Goal: Understand process/instructions: Learn how to perform a task or action

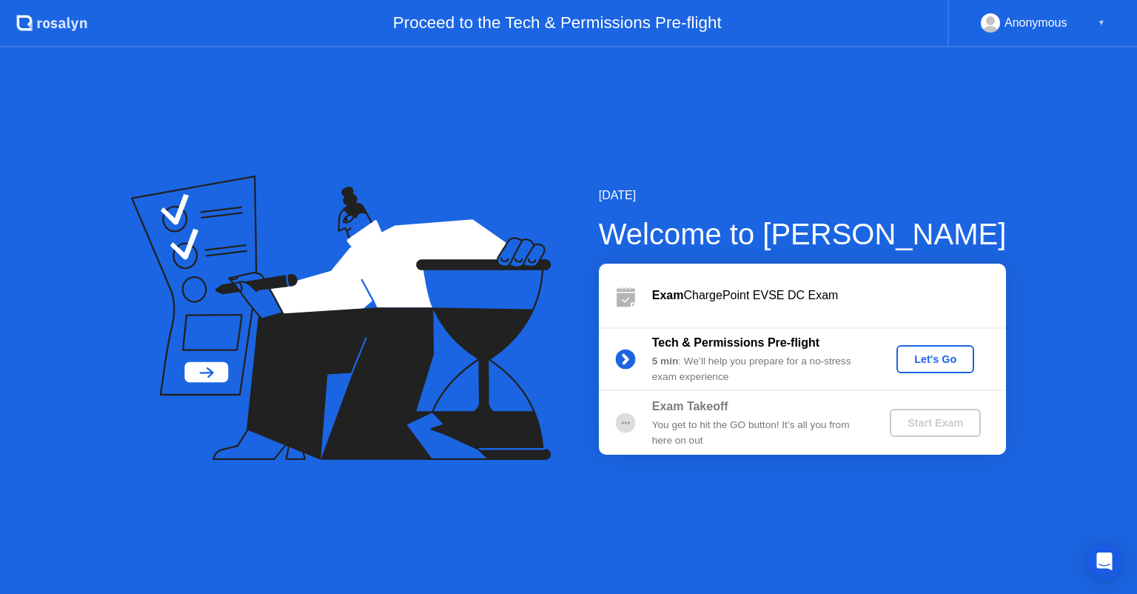
click at [939, 362] on div "Let's Go" at bounding box center [935, 359] width 66 height 12
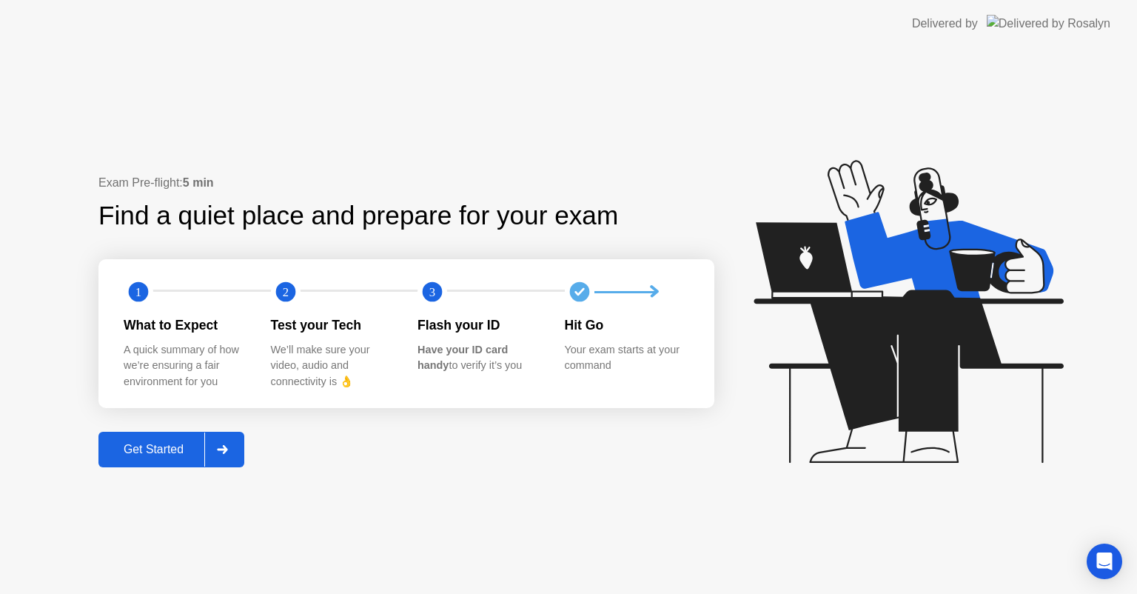
click at [178, 447] on div "Get Started" at bounding box center [153, 449] width 101 height 13
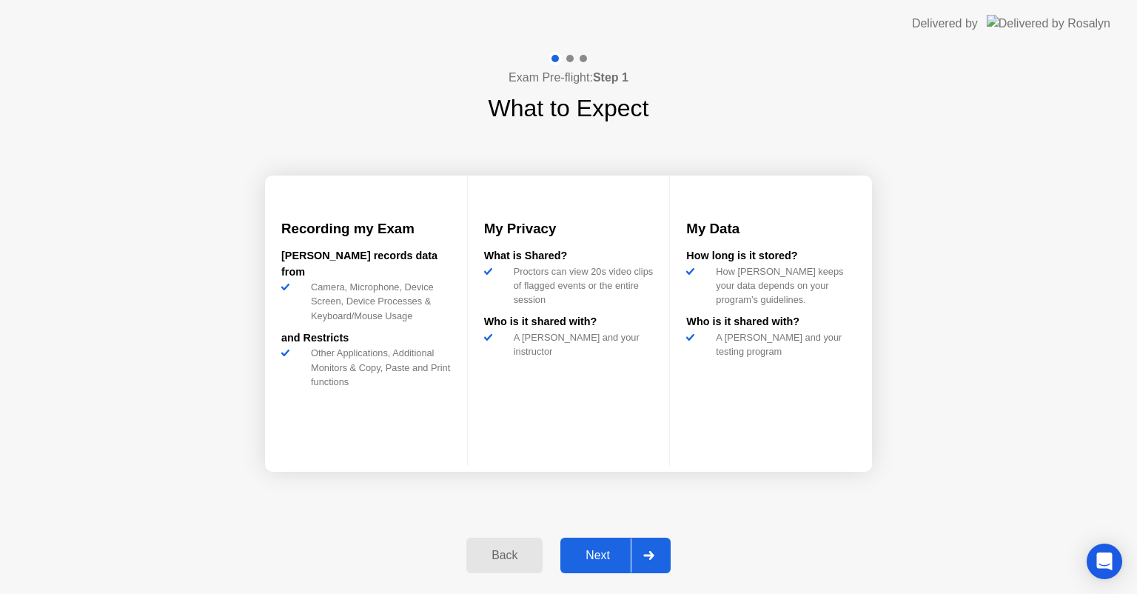
click at [594, 552] on div "Next" at bounding box center [598, 554] width 66 height 13
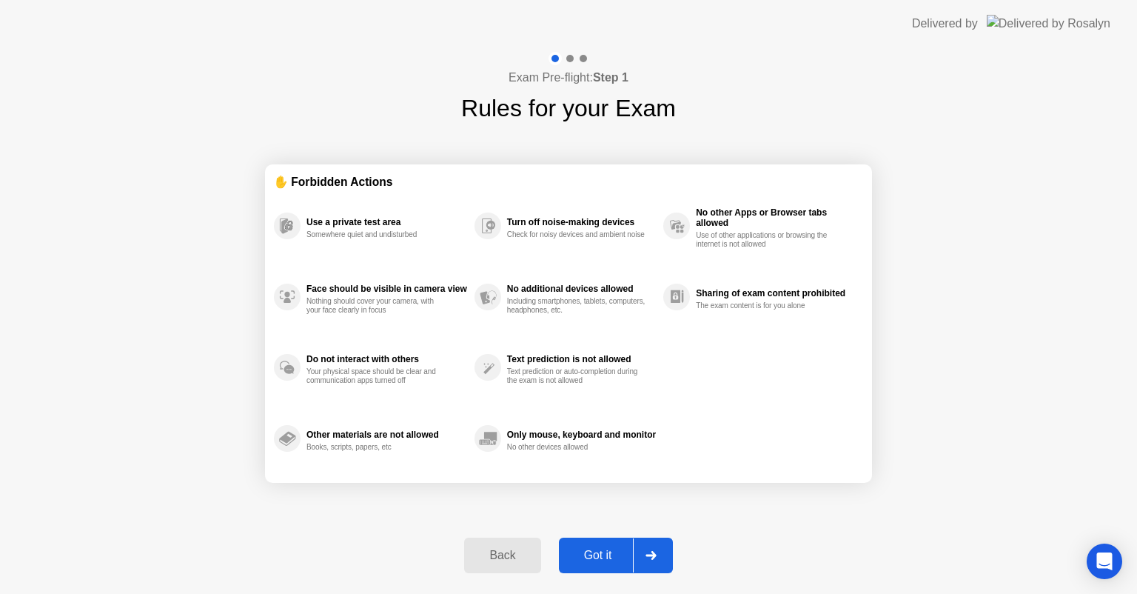
click at [575, 548] on div "Got it" at bounding box center [598, 554] width 70 height 13
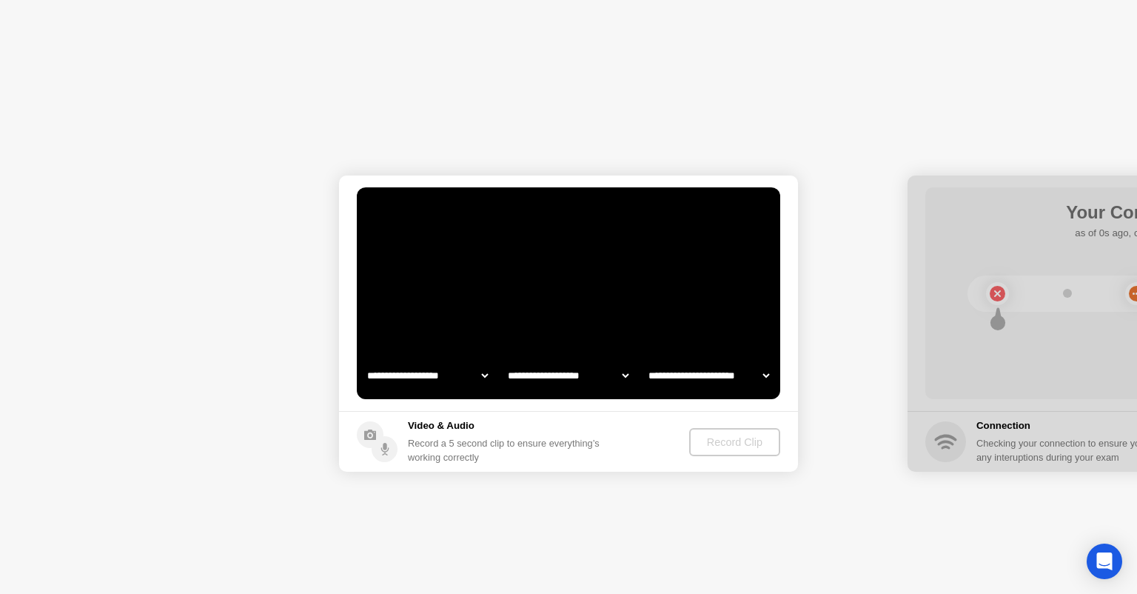
select select "**********"
select select "*******"
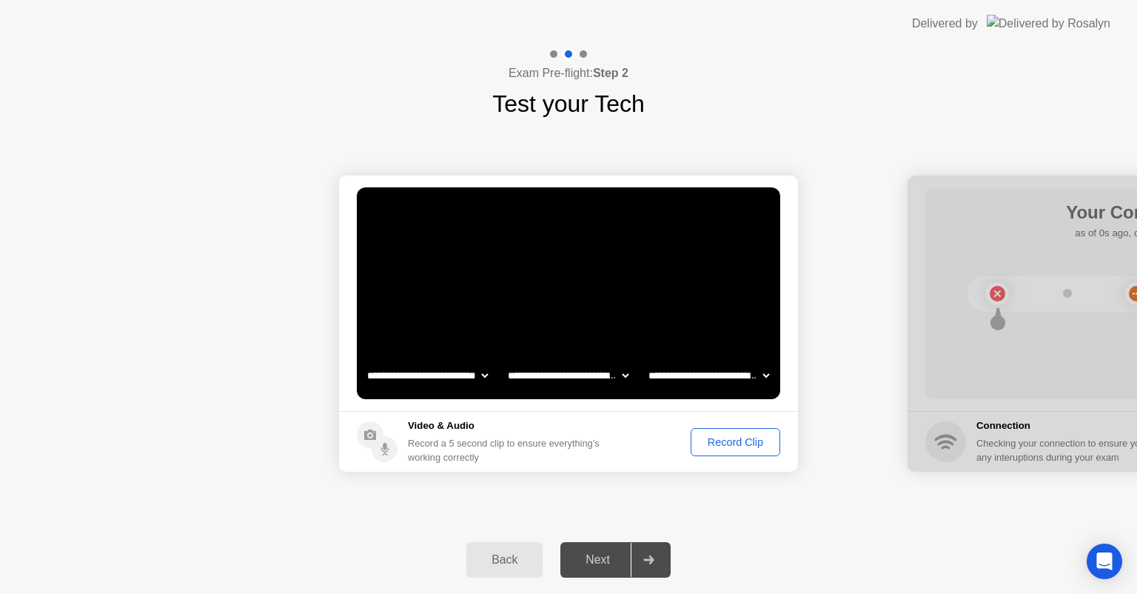
click at [709, 441] on div "Record Clip" at bounding box center [735, 442] width 79 height 12
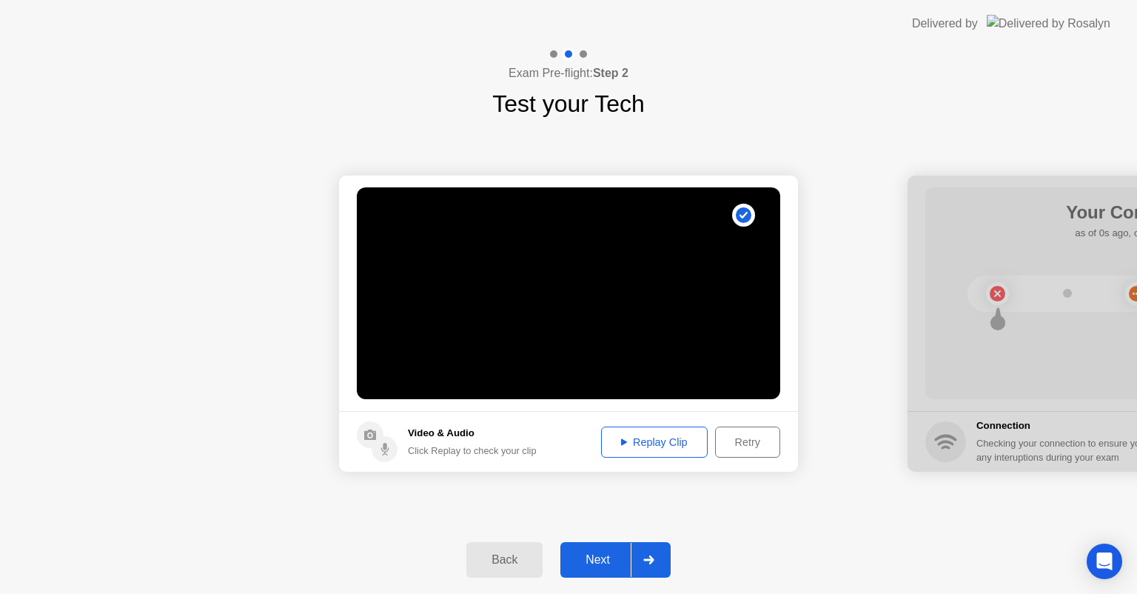
click at [675, 440] on div "Replay Clip" at bounding box center [654, 442] width 96 height 12
click at [625, 442] on div "Replay Clip" at bounding box center [654, 442] width 96 height 12
click at [641, 439] on div "Replay Clip" at bounding box center [654, 442] width 96 height 12
click at [598, 553] on div "Next" at bounding box center [598, 559] width 66 height 13
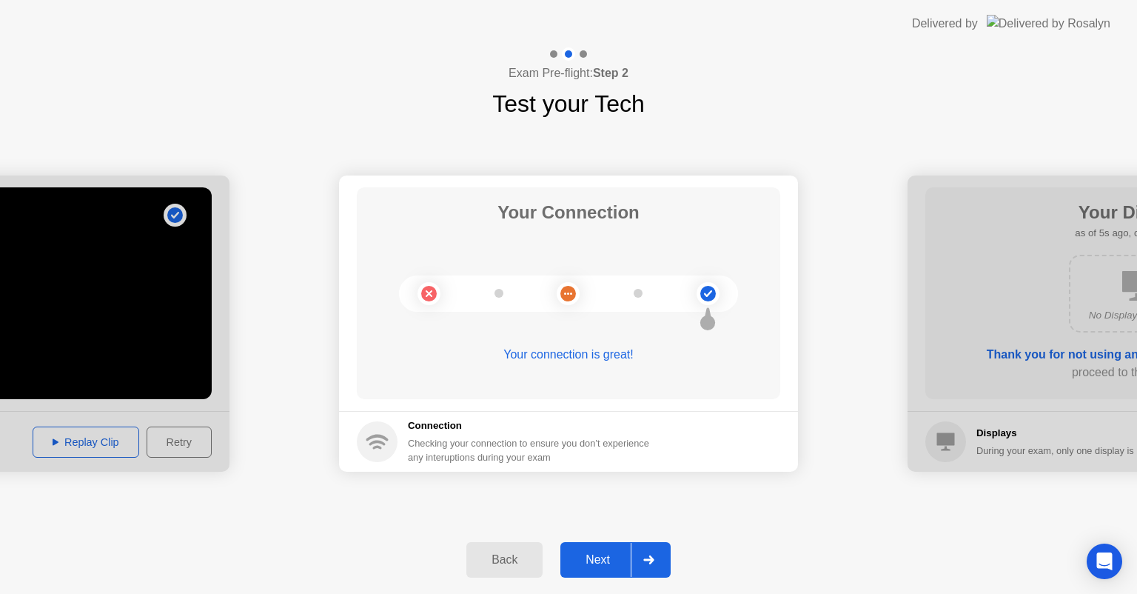
click at [597, 554] on div "Next" at bounding box center [598, 559] width 66 height 13
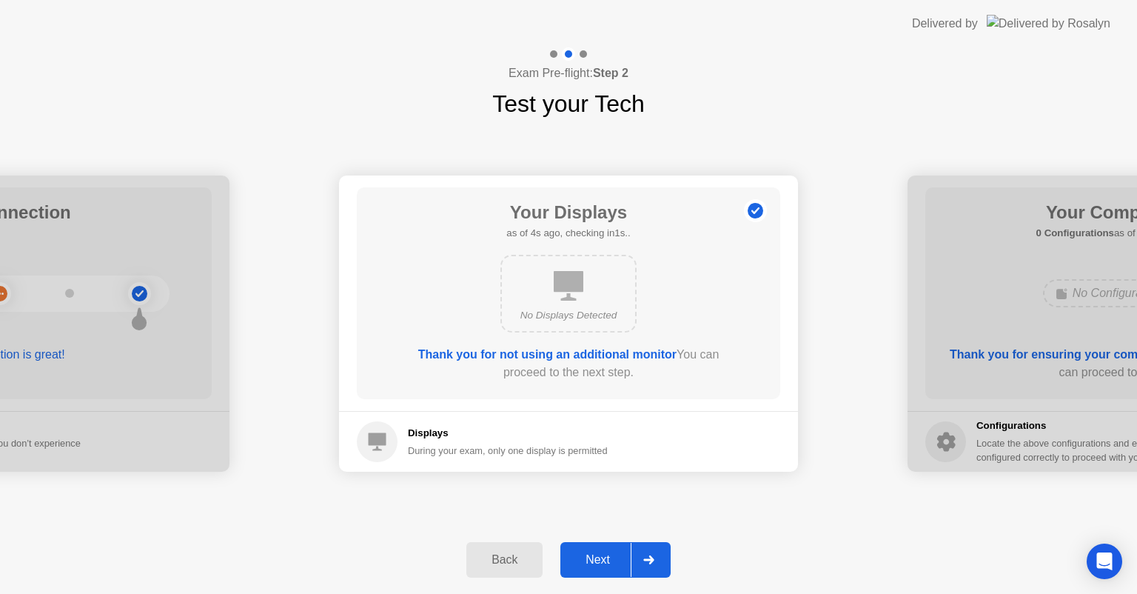
click at [597, 560] on div "Next" at bounding box center [598, 559] width 66 height 13
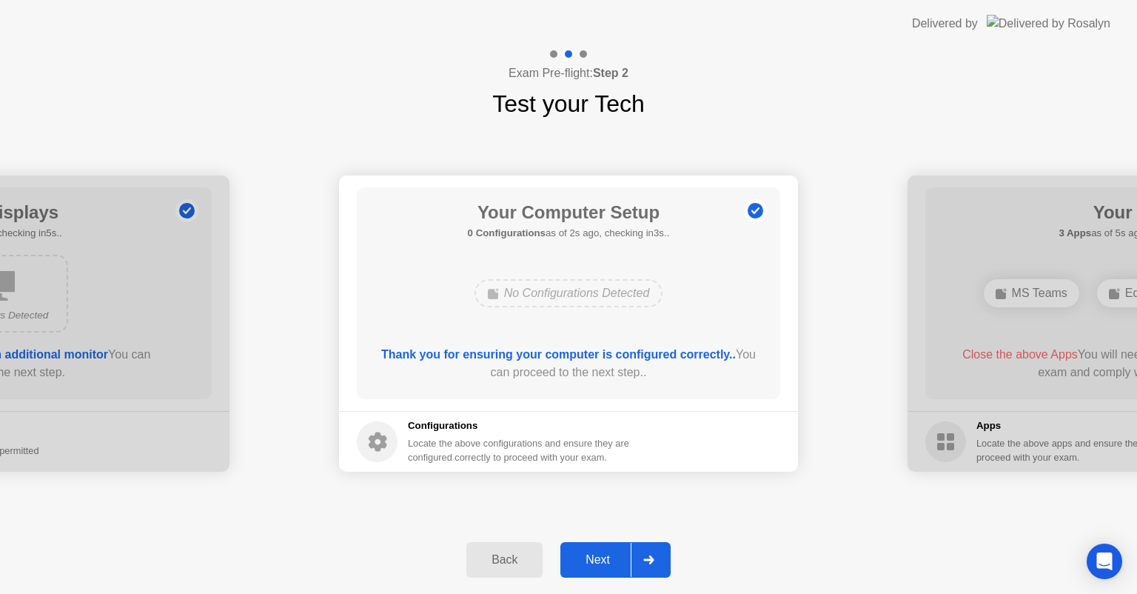
click at [582, 563] on div "Next" at bounding box center [598, 559] width 66 height 13
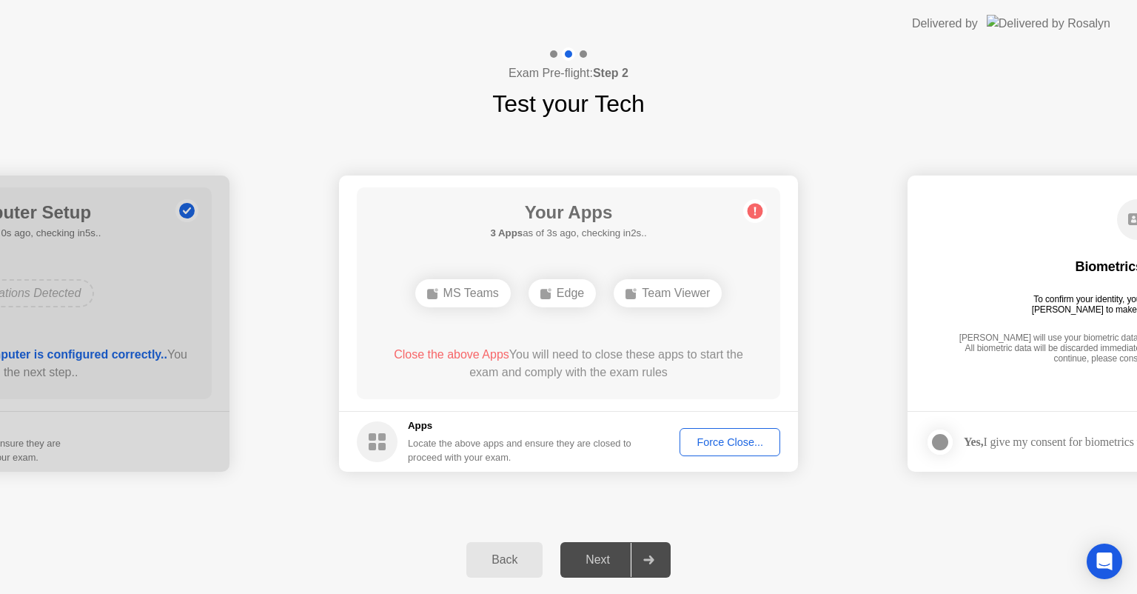
click at [702, 444] on div "Force Close..." at bounding box center [730, 442] width 90 height 12
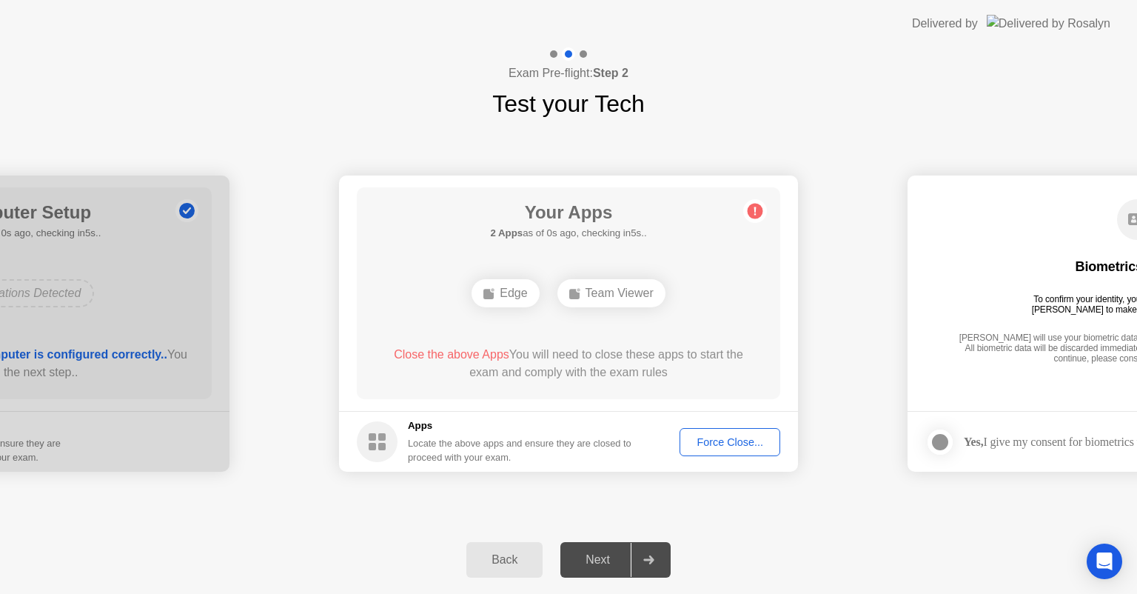
click at [594, 293] on div "Team Viewer" at bounding box center [611, 293] width 108 height 28
click at [460, 354] on span "Close the above Apps" at bounding box center [451, 354] width 115 height 13
click at [403, 353] on span "Close the above Apps" at bounding box center [451, 354] width 115 height 13
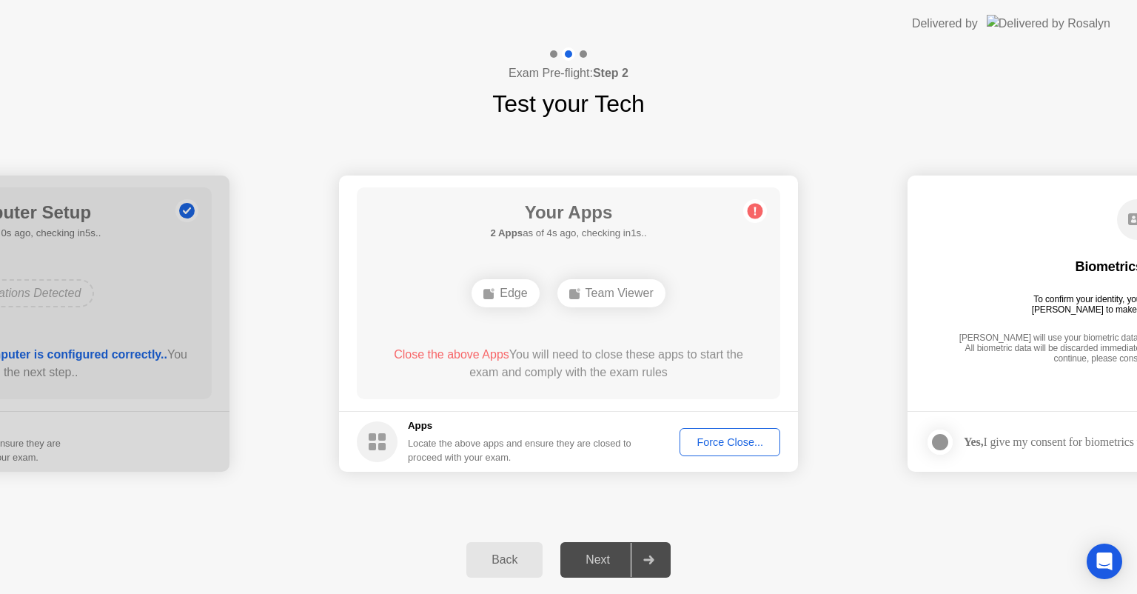
click at [403, 352] on span "Close the above Apps" at bounding box center [451, 354] width 115 height 13
click at [712, 436] on div "Force Close..." at bounding box center [730, 442] width 90 height 12
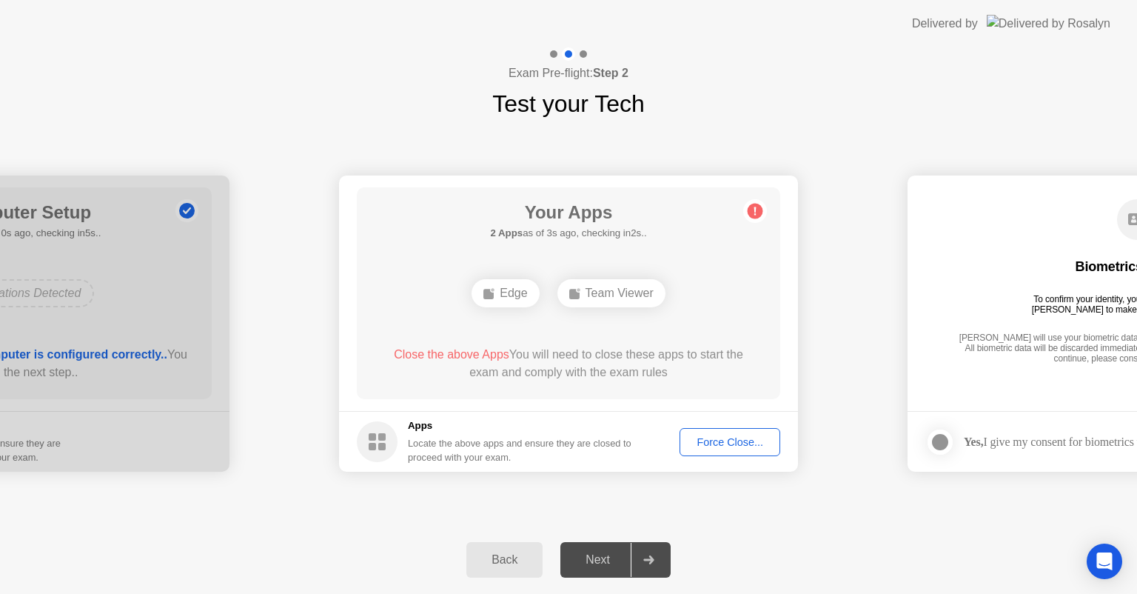
click at [790, 527] on div "Back Next" at bounding box center [568, 560] width 1137 height 68
click at [713, 446] on div "Force Close..." at bounding box center [730, 442] width 90 height 12
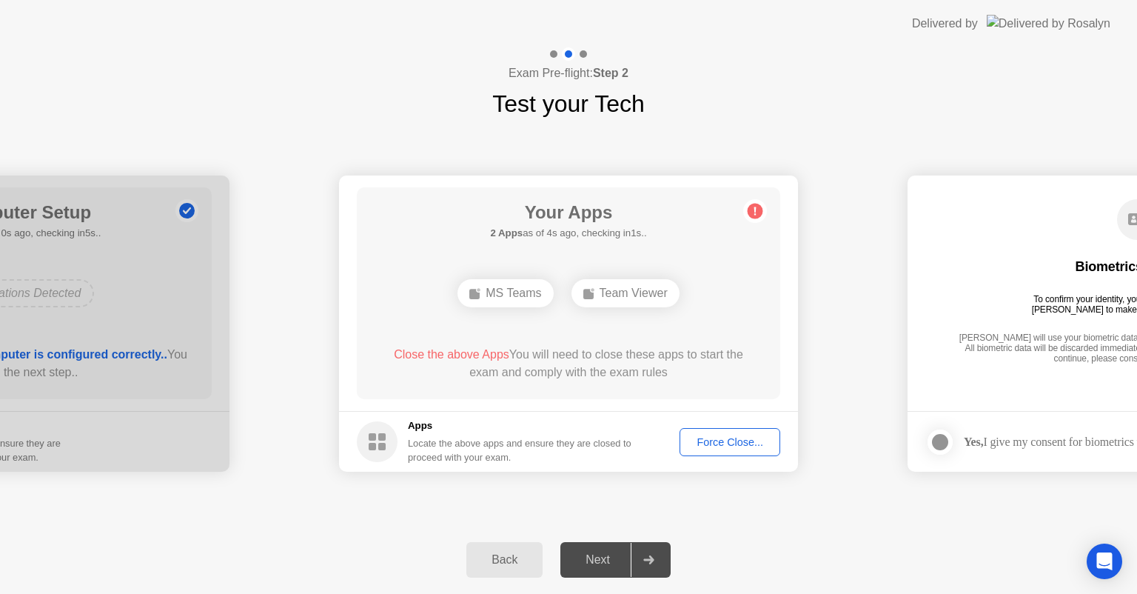
click at [696, 438] on div "Force Close..." at bounding box center [730, 442] width 90 height 12
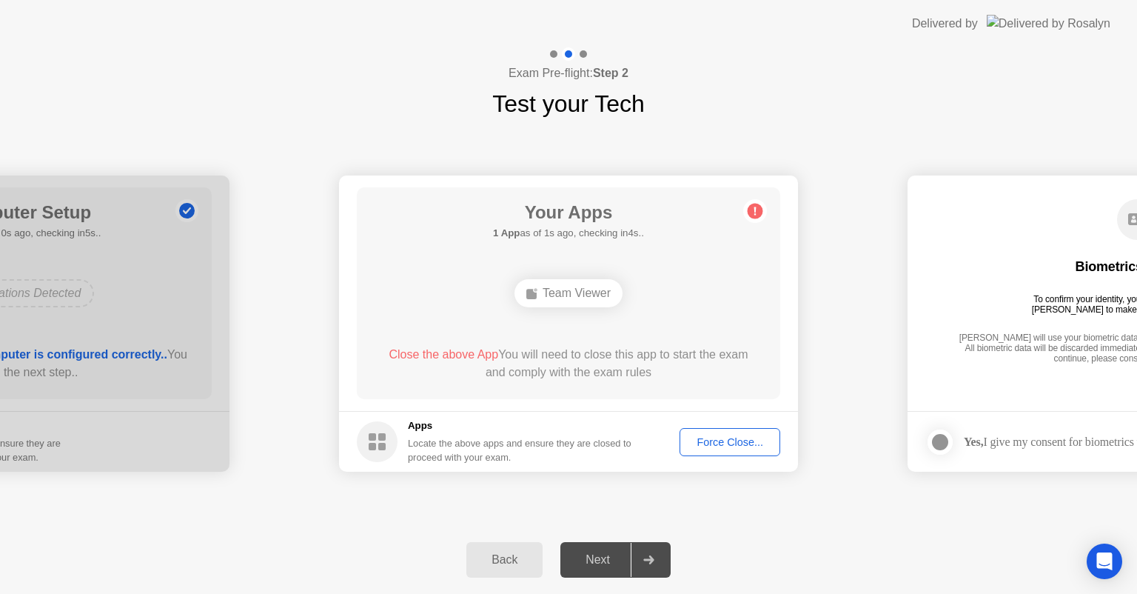
click at [706, 438] on div "Force Close..." at bounding box center [730, 442] width 90 height 12
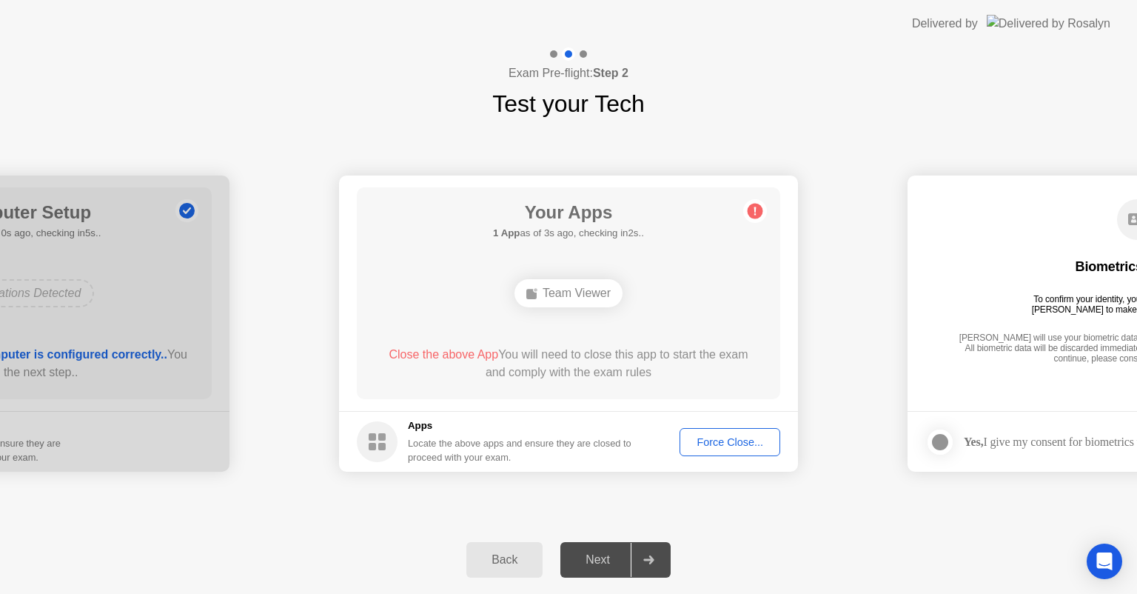
click at [541, 294] on div "Team Viewer" at bounding box center [568, 293] width 108 height 28
click at [542, 293] on div "Team Viewer" at bounding box center [568, 293] width 108 height 28
click at [548, 292] on div "Team Viewer" at bounding box center [568, 293] width 108 height 28
click at [563, 291] on div "Team Viewer" at bounding box center [568, 293] width 108 height 28
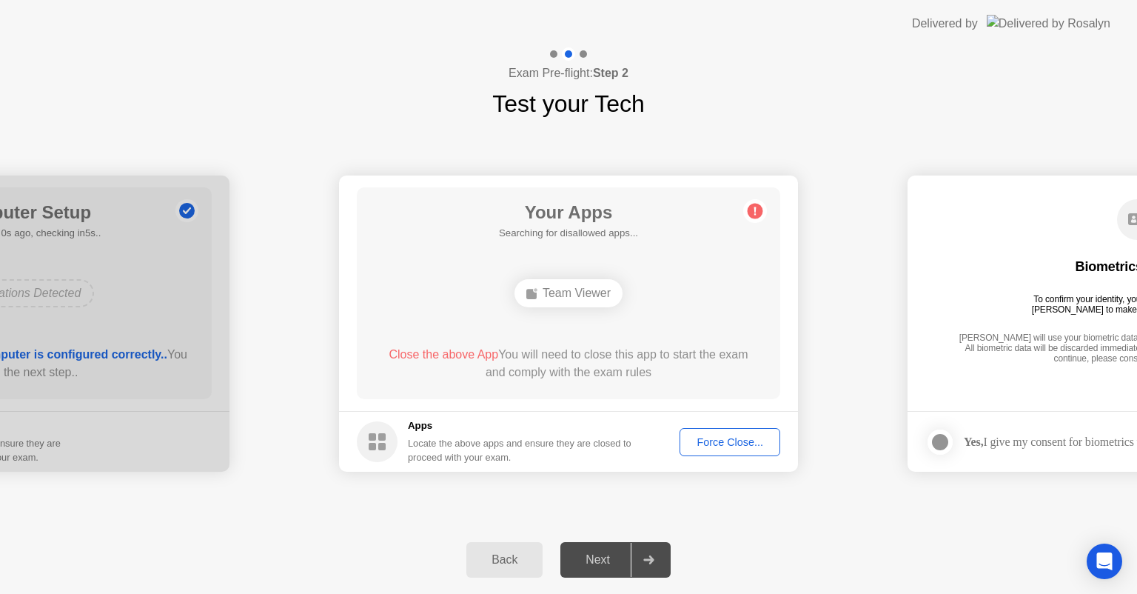
click at [565, 290] on div "Team Viewer" at bounding box center [568, 293] width 108 height 28
click at [559, 290] on div "Team Viewer" at bounding box center [568, 293] width 108 height 28
click at [557, 290] on div "Team Viewer" at bounding box center [568, 293] width 108 height 28
click at [555, 285] on div "Team Viewer" at bounding box center [568, 293] width 108 height 28
click at [104, 469] on div at bounding box center [0, 323] width 459 height 296
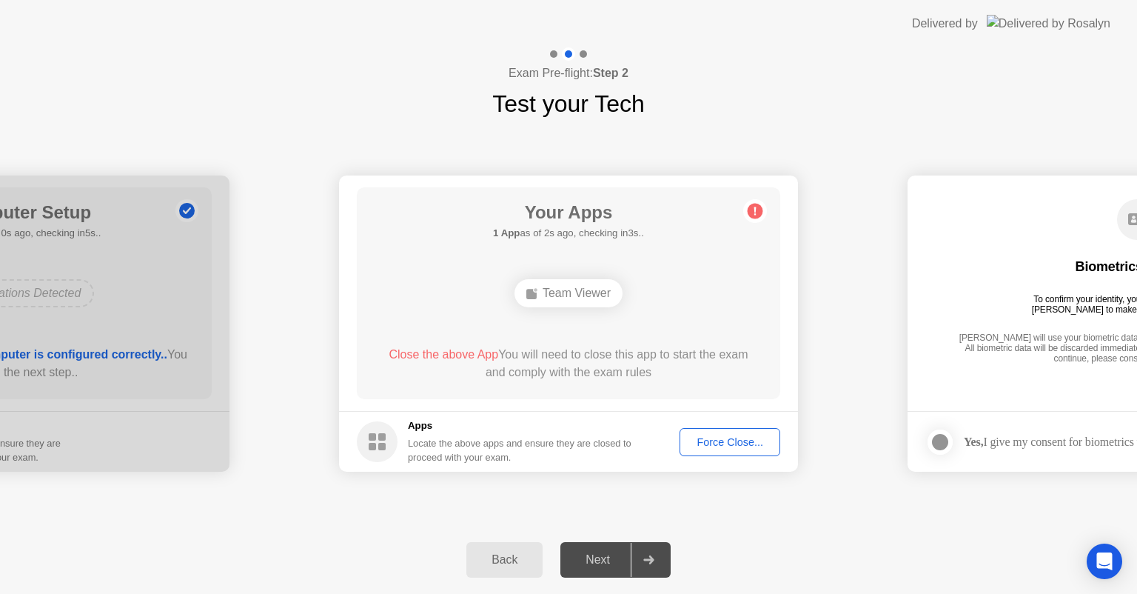
click at [734, 448] on div "Force Close..." at bounding box center [730, 442] width 90 height 12
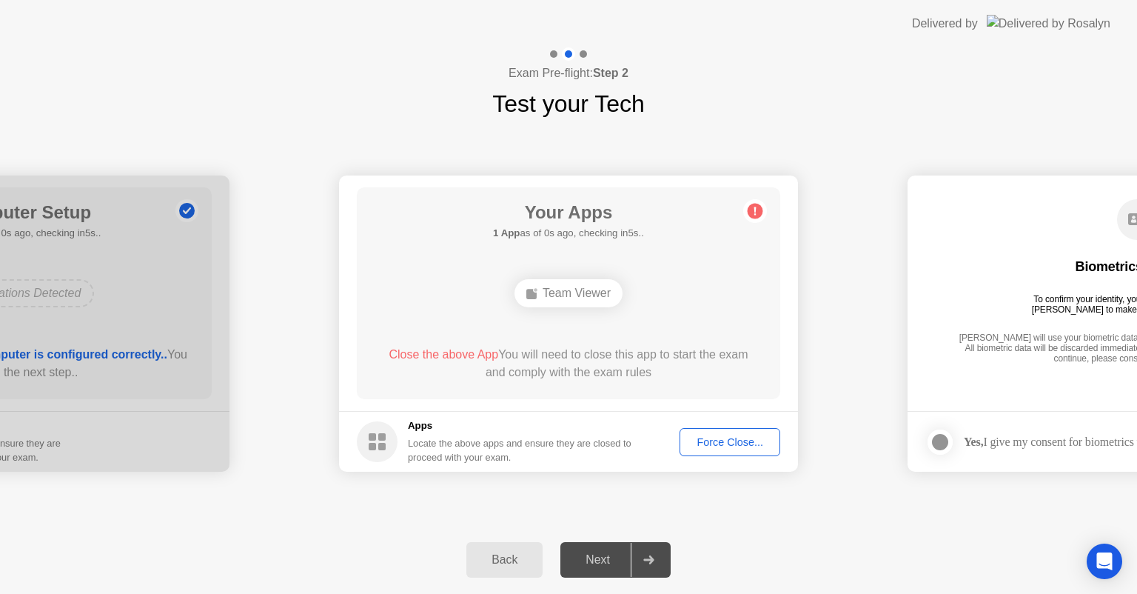
click at [397, 352] on span "Close the above App" at bounding box center [444, 354] width 110 height 13
click at [556, 298] on div "Team Viewer" at bounding box center [568, 293] width 108 height 28
click at [372, 444] on rect at bounding box center [372, 446] width 7 height 7
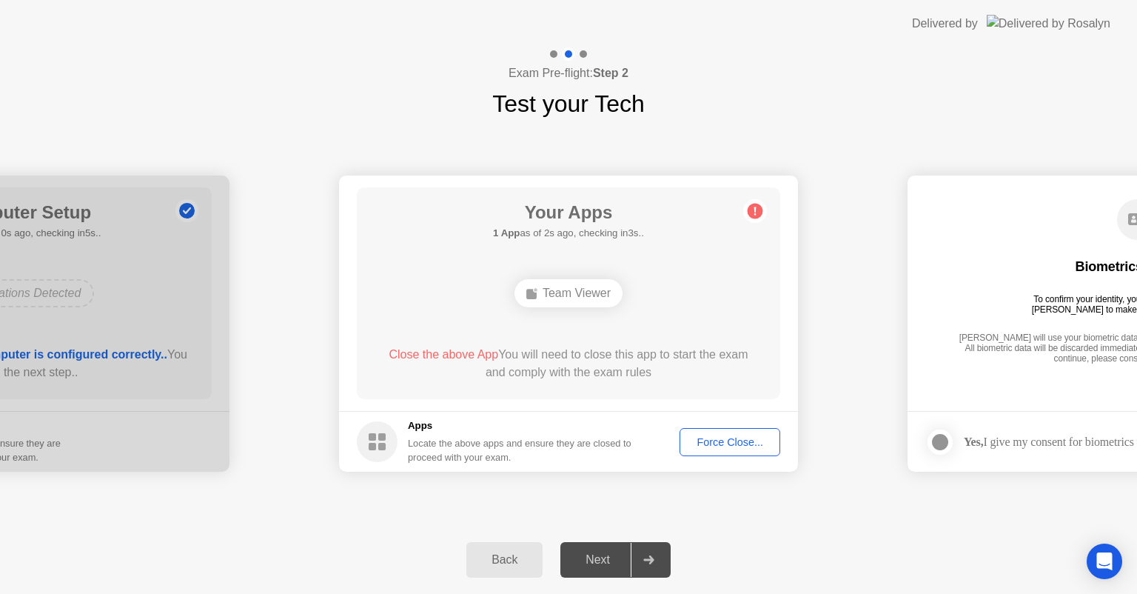
click at [751, 444] on div "Force Close..." at bounding box center [730, 442] width 90 height 12
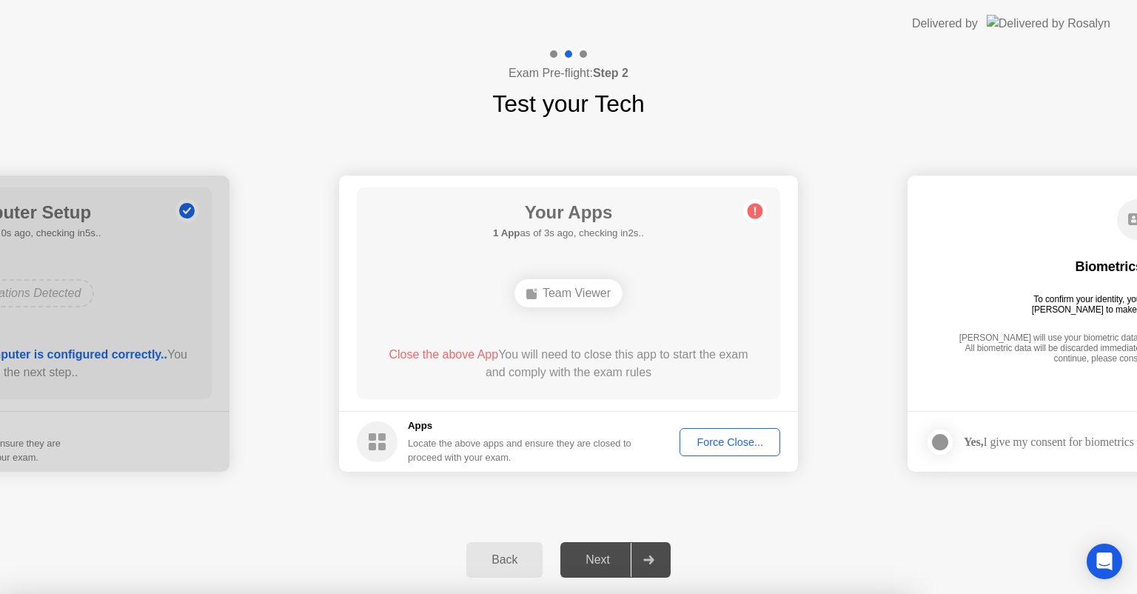
click at [555, 593] on div at bounding box center [568, 594] width 1137 height 0
click at [212, 593] on div at bounding box center [568, 594] width 1137 height 0
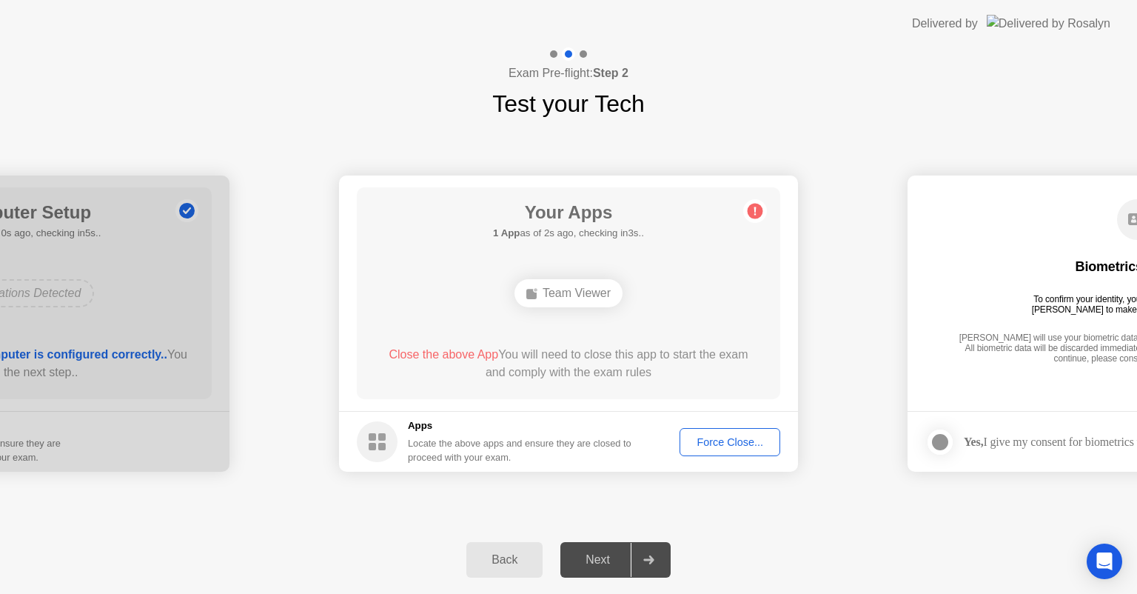
click at [711, 443] on div "Force Close..." at bounding box center [730, 442] width 90 height 12
